Goal: Task Accomplishment & Management: Manage account settings

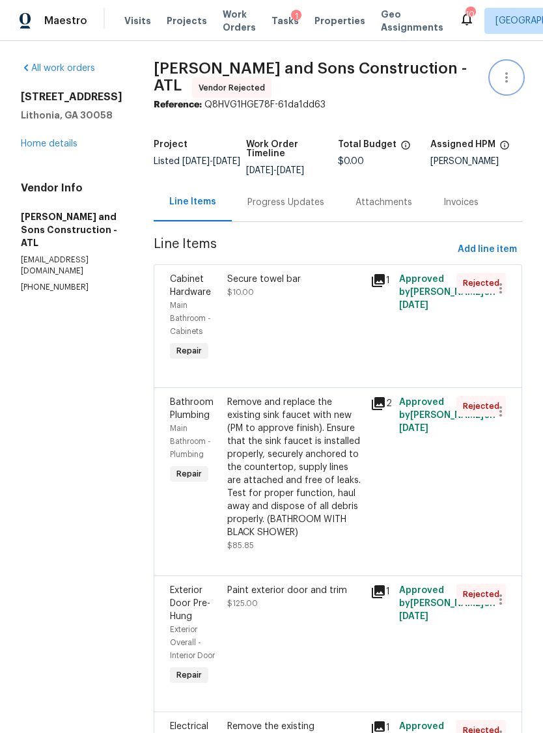
click at [510, 70] on icon "button" at bounding box center [507, 78] width 16 height 16
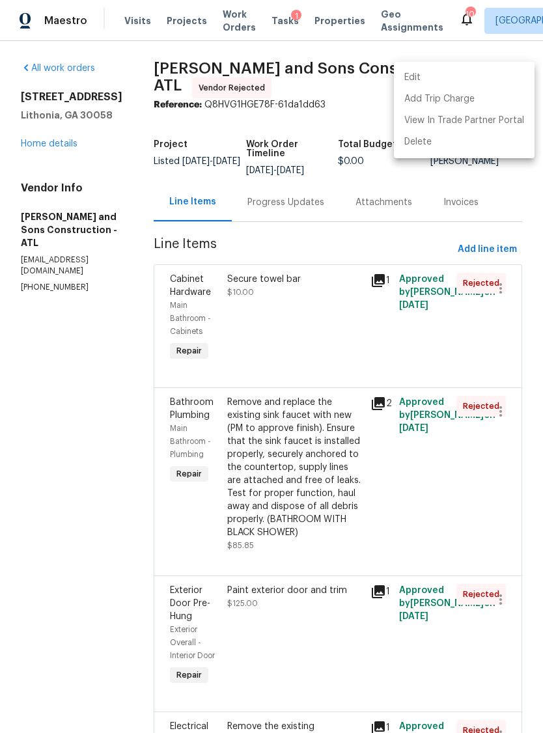
click at [416, 70] on li "Edit" at bounding box center [464, 77] width 141 height 21
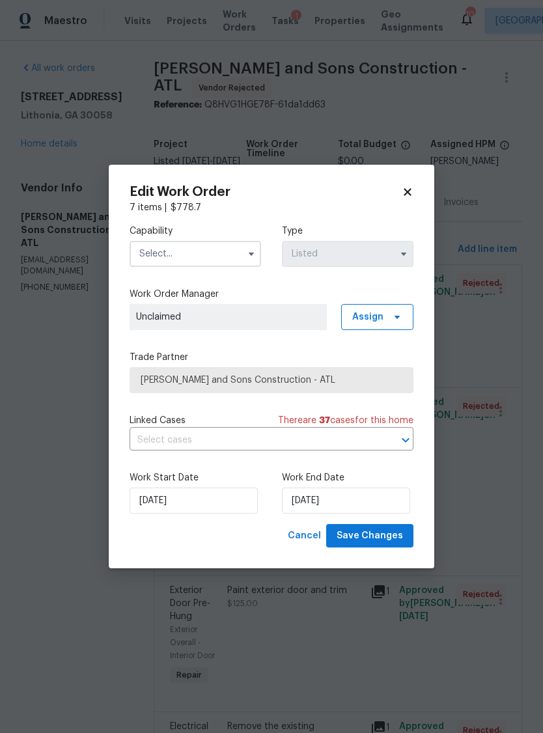
click at [199, 251] on input "text" at bounding box center [196, 254] width 132 height 26
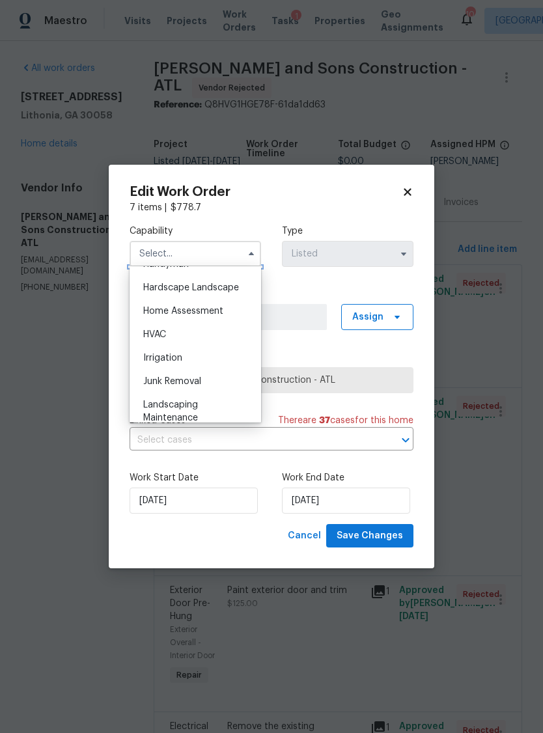
scroll to position [710, 0]
click at [199, 289] on div "Handyman" at bounding box center [195, 287] width 125 height 23
type input "Handyman"
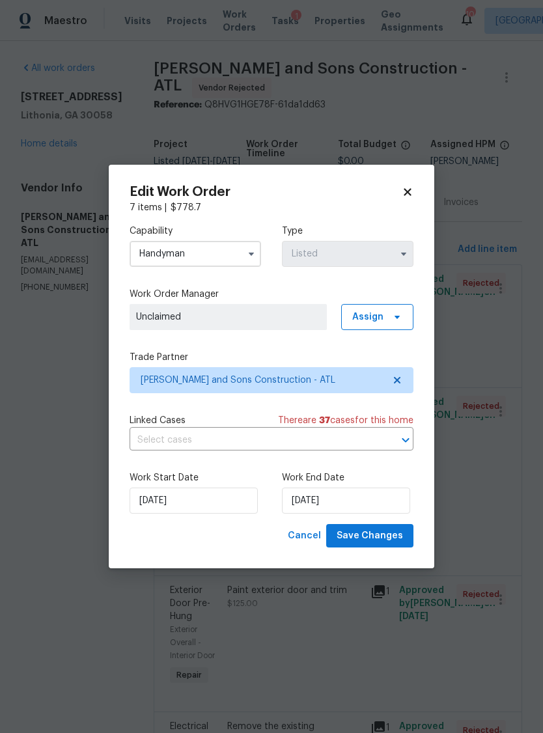
click at [295, 311] on span "Unclaimed" at bounding box center [228, 317] width 184 height 13
click at [386, 315] on span "Assign" at bounding box center [377, 317] width 72 height 26
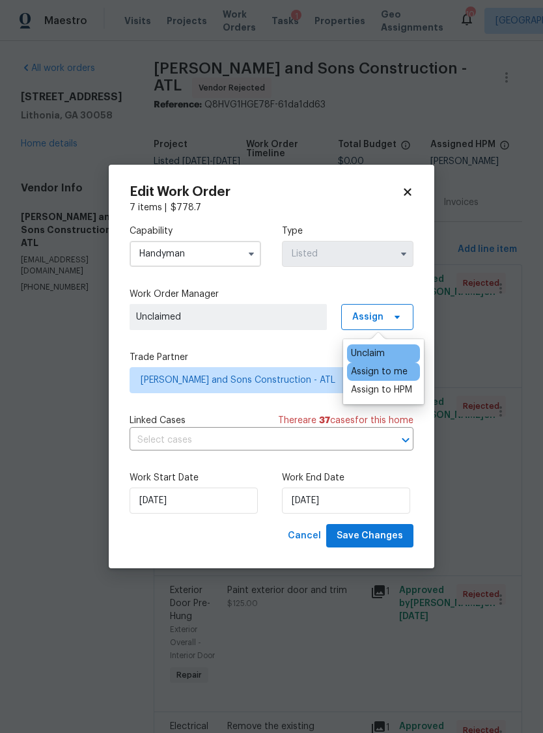
click at [410, 364] on div "Assign to me" at bounding box center [383, 372] width 73 height 18
click at [393, 369] on div "Assign to me" at bounding box center [379, 371] width 57 height 13
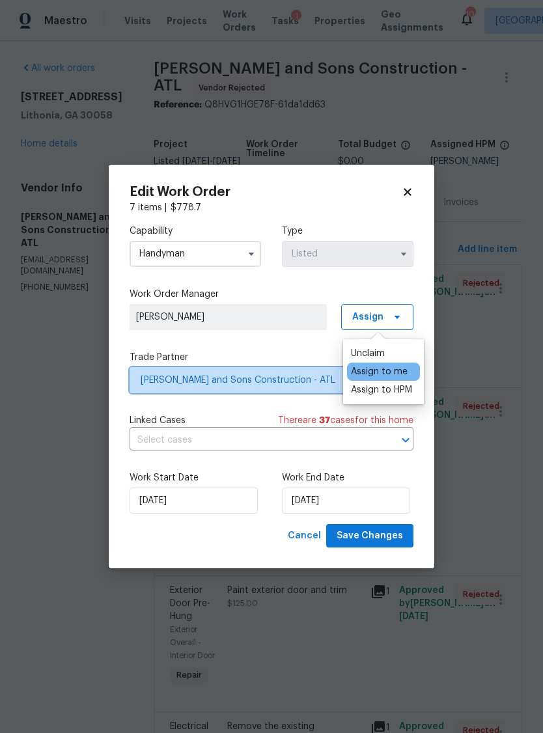
click at [298, 379] on span "[PERSON_NAME] and Sons Construction - ATL" at bounding box center [262, 380] width 243 height 13
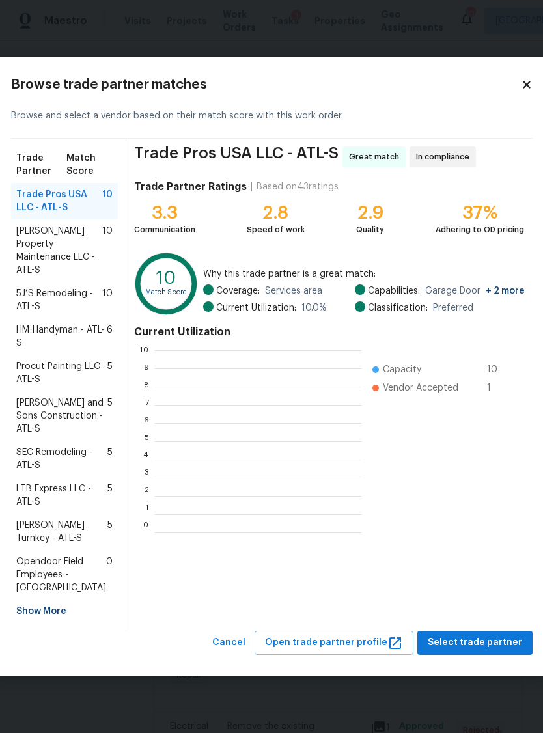
scroll to position [182, 206]
click at [81, 229] on span "[PERSON_NAME] Property Maintenance LLC - ATL-S" at bounding box center [59, 251] width 86 height 52
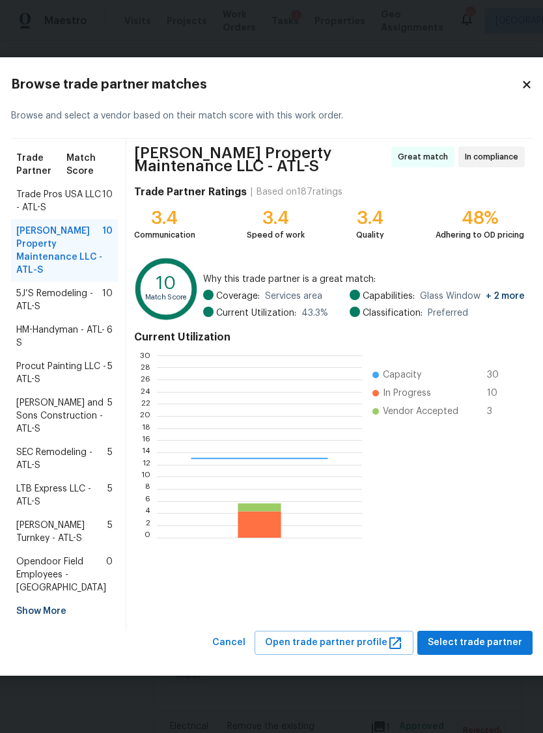
scroll to position [182, 205]
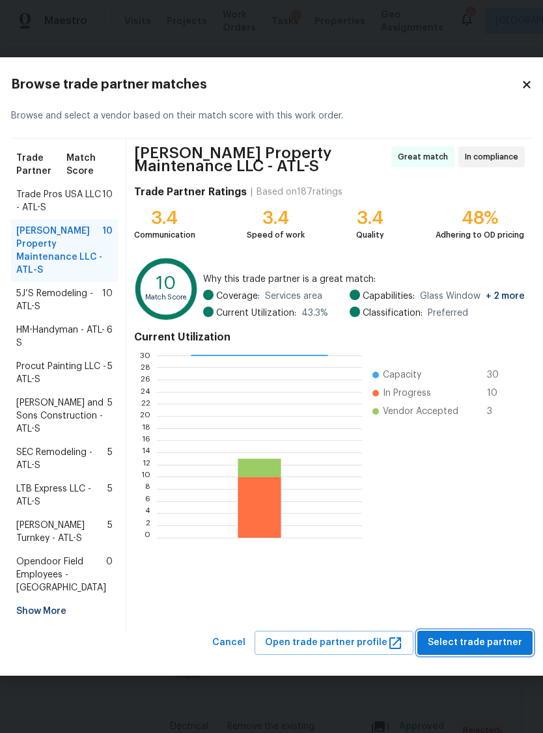
click at [503, 643] on span "Select trade partner" at bounding box center [475, 643] width 94 height 16
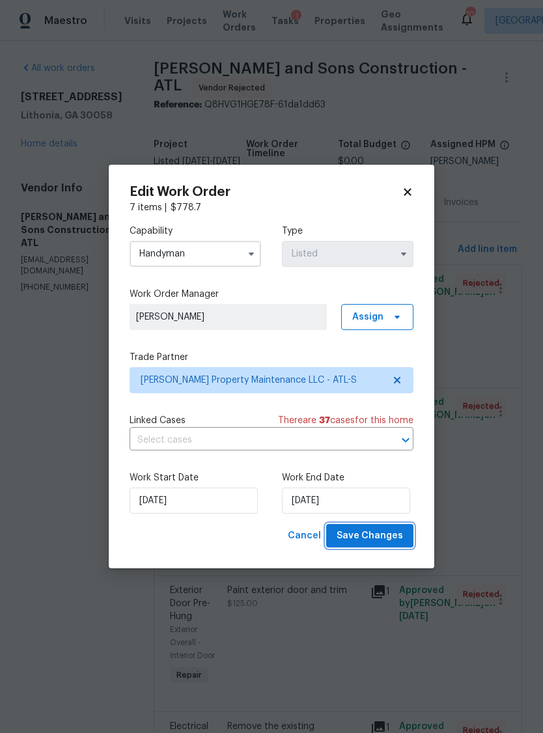
click at [375, 540] on span "Save Changes" at bounding box center [370, 536] width 66 height 16
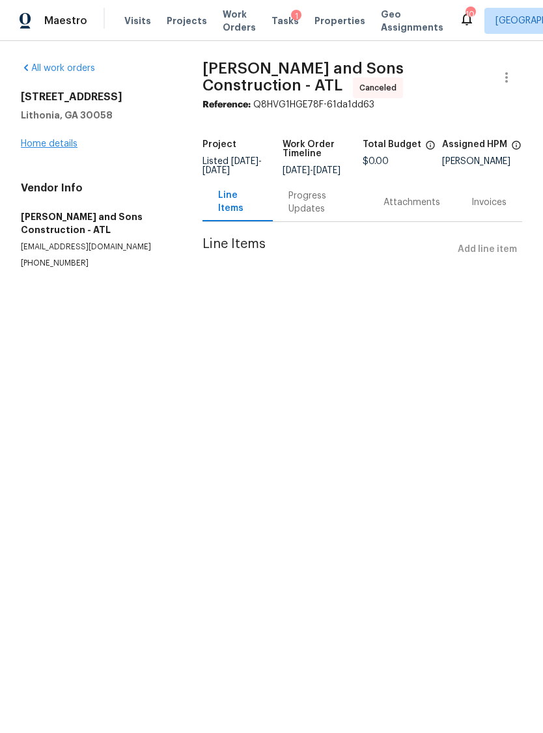
click at [64, 148] on link "Home details" at bounding box center [49, 143] width 57 height 9
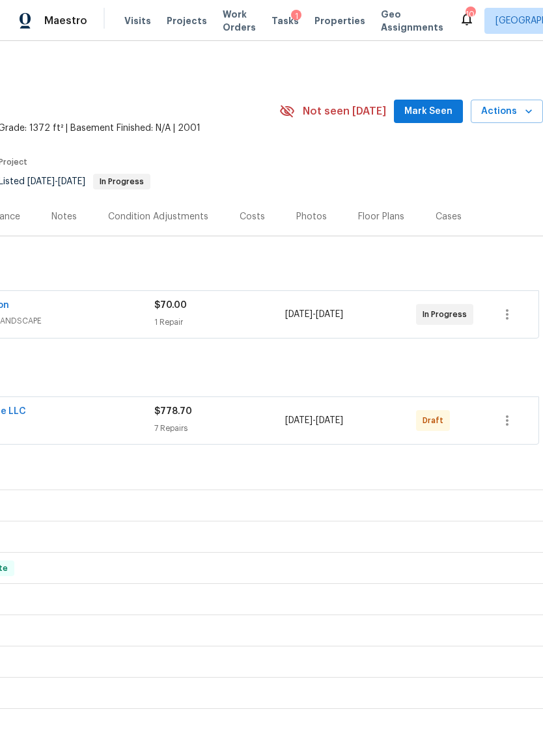
scroll to position [0, 193]
click at [507, 422] on icon "button" at bounding box center [508, 421] width 16 height 16
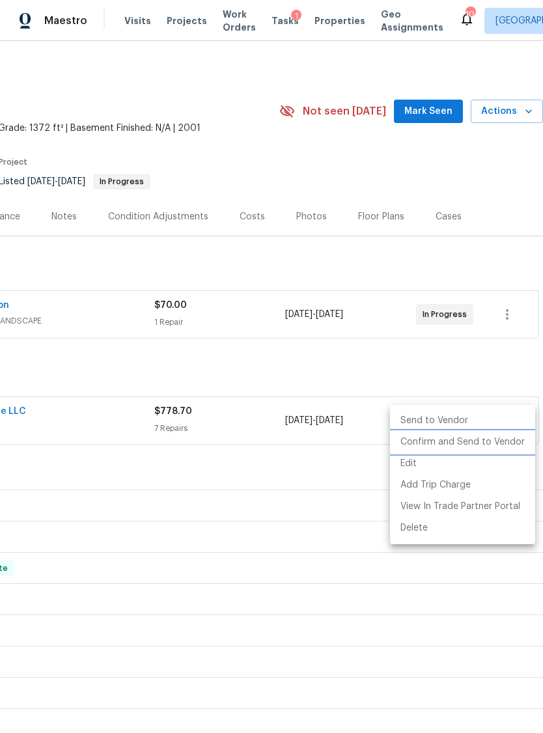
click at [480, 443] on li "Confirm and Send to Vendor" at bounding box center [462, 442] width 145 height 21
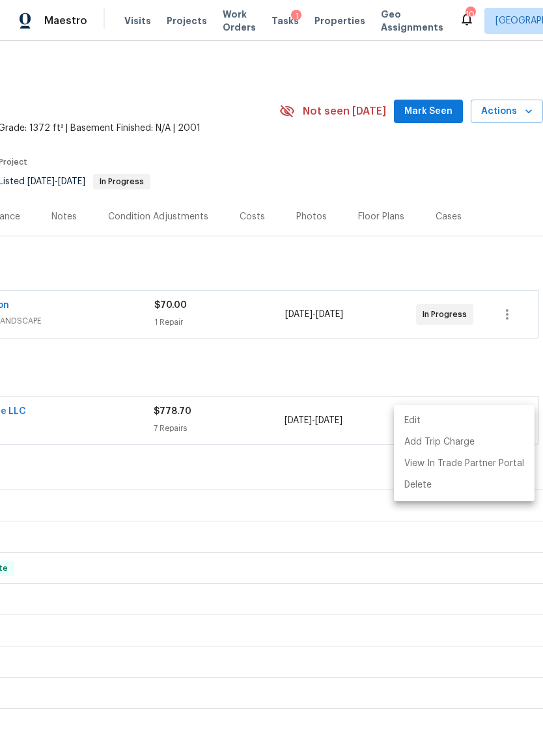
click at [393, 266] on div at bounding box center [271, 366] width 543 height 733
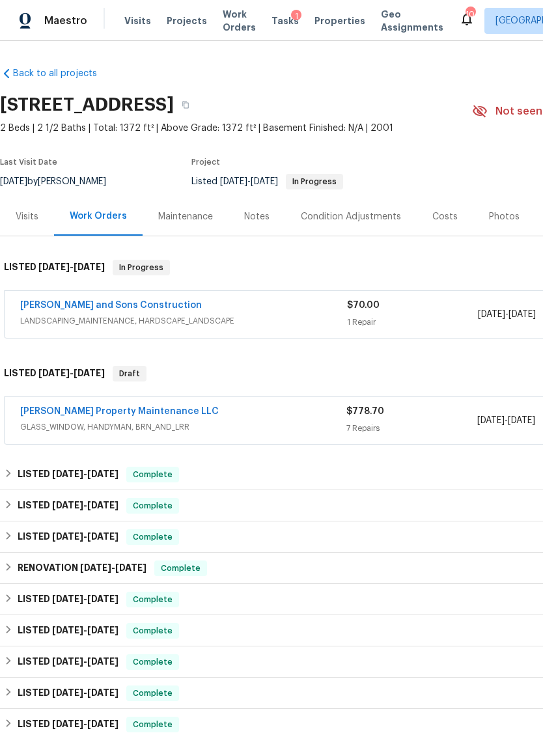
scroll to position [0, 0]
click at [123, 307] on link "[PERSON_NAME] and Sons Construction" at bounding box center [111, 305] width 182 height 9
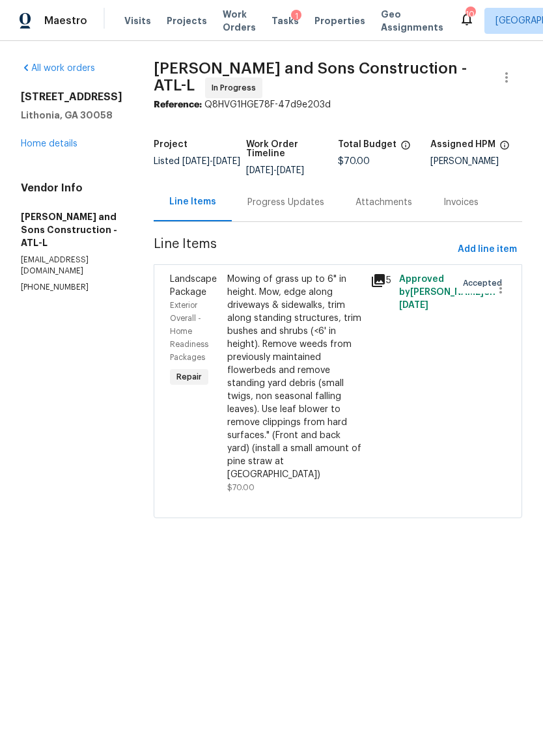
click at [372, 279] on icon at bounding box center [378, 280] width 13 height 13
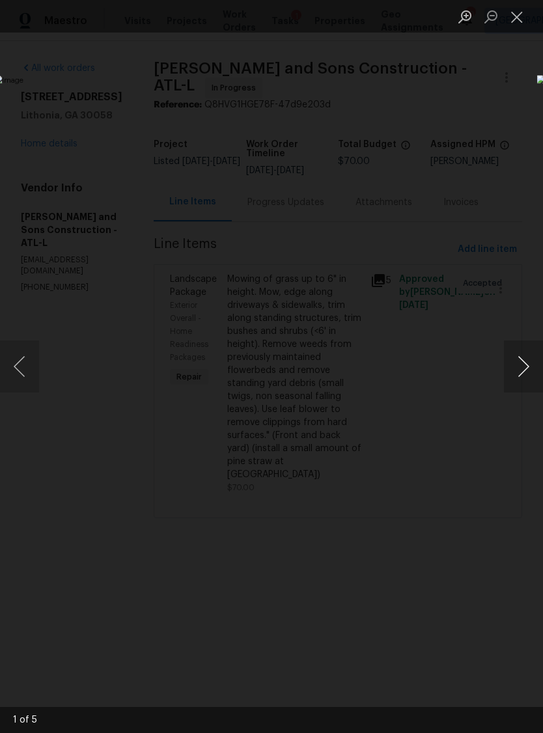
click at [518, 373] on button "Next image" at bounding box center [523, 367] width 39 height 52
click at [519, 369] on button "Next image" at bounding box center [523, 367] width 39 height 52
click at [516, 376] on button "Next image" at bounding box center [523, 367] width 39 height 52
click at [518, 376] on button "Next image" at bounding box center [523, 367] width 39 height 52
click at [515, 381] on button "Next image" at bounding box center [523, 367] width 39 height 52
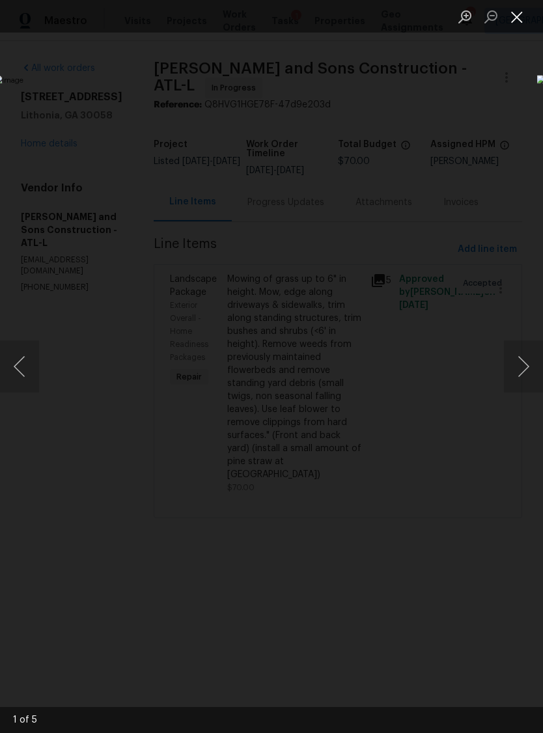
click at [520, 21] on button "Close lightbox" at bounding box center [517, 16] width 26 height 23
